Goal: Register for event/course

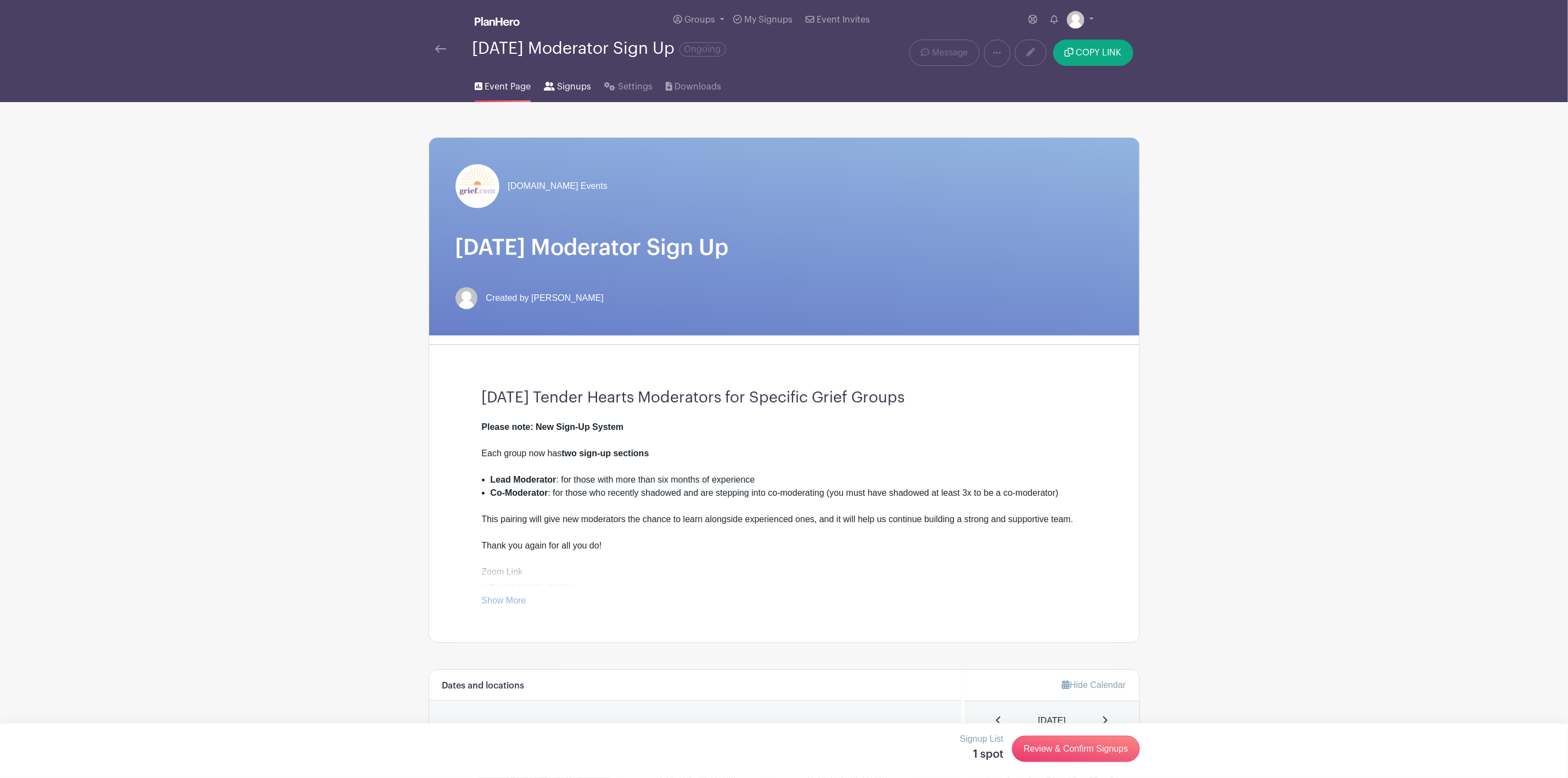
click at [566, 84] on span "Signups" at bounding box center [575, 87] width 34 height 13
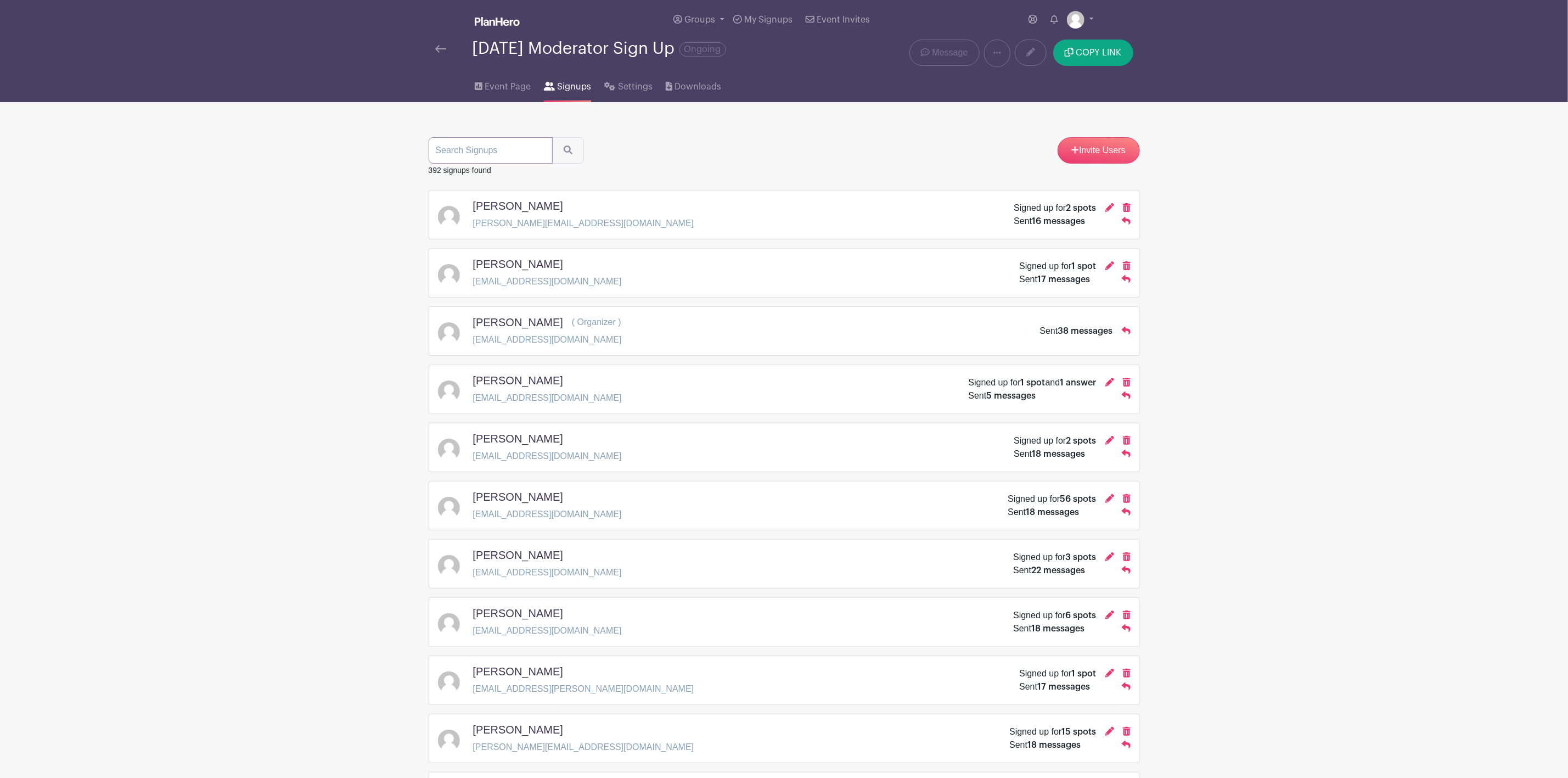
paste input "What My Body Needs in Grief"
type input "What My Body Needs in Grief"
click at [539, 155] on input "What My Body Needs in Grief" at bounding box center [491, 151] width 124 height 27
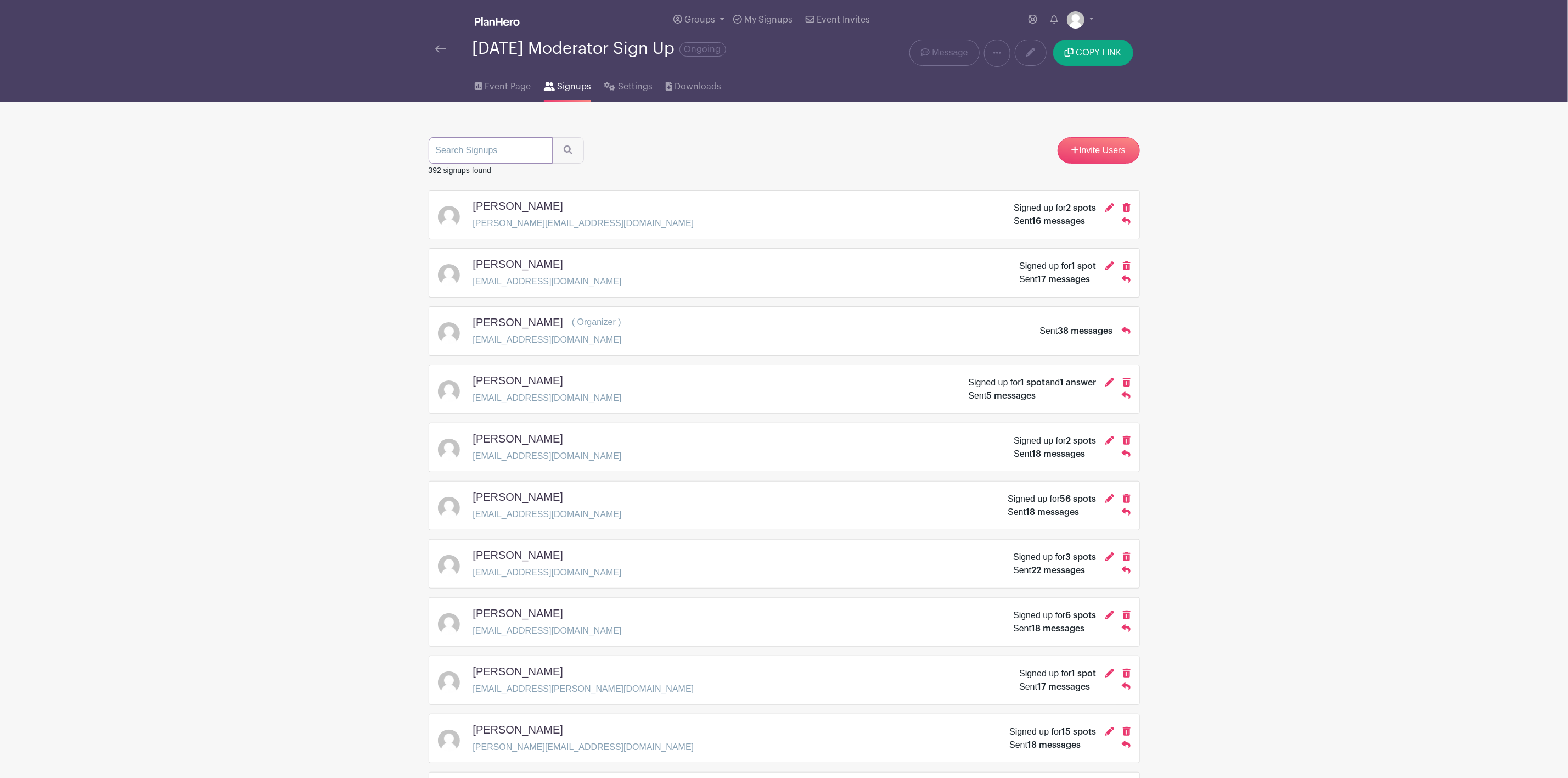
paste input "[PERSON_NAME]"
type input "[PERSON_NAME]"
click at [565, 154] on icon "submit" at bounding box center [567, 149] width 9 height 9
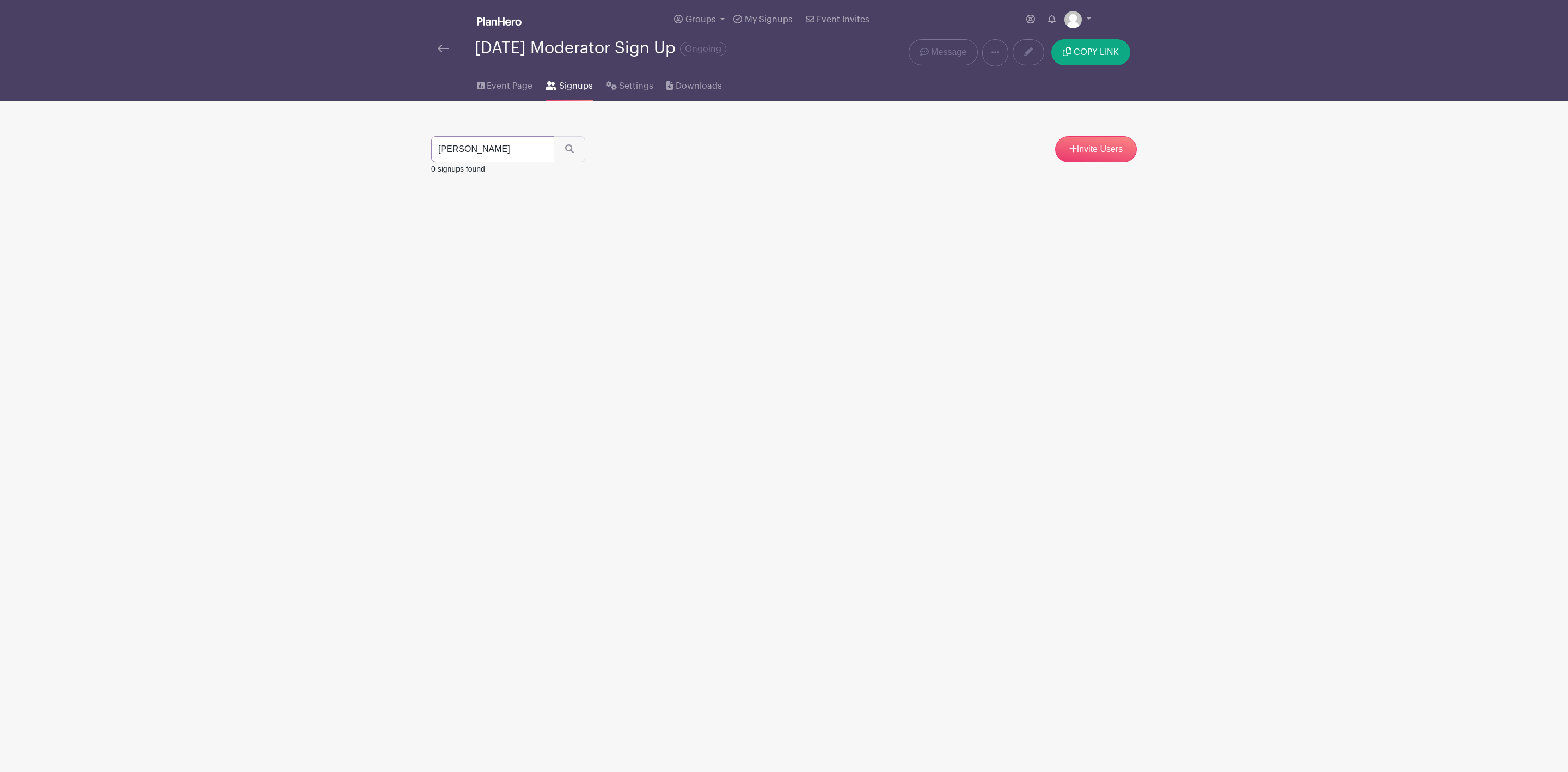
click at [539, 152] on input "[PERSON_NAME]" at bounding box center [492, 150] width 123 height 27
paste input "[EMAIL_ADDRESS][DOMAIN_NAME]"
type input "[EMAIL_ADDRESS][DOMAIN_NAME]"
click at [554, 136] on button "submit" at bounding box center [569, 150] width 31 height 27
click at [508, 81] on span "Event Page" at bounding box center [509, 86] width 45 height 13
